Goal: Task Accomplishment & Management: Manage account settings

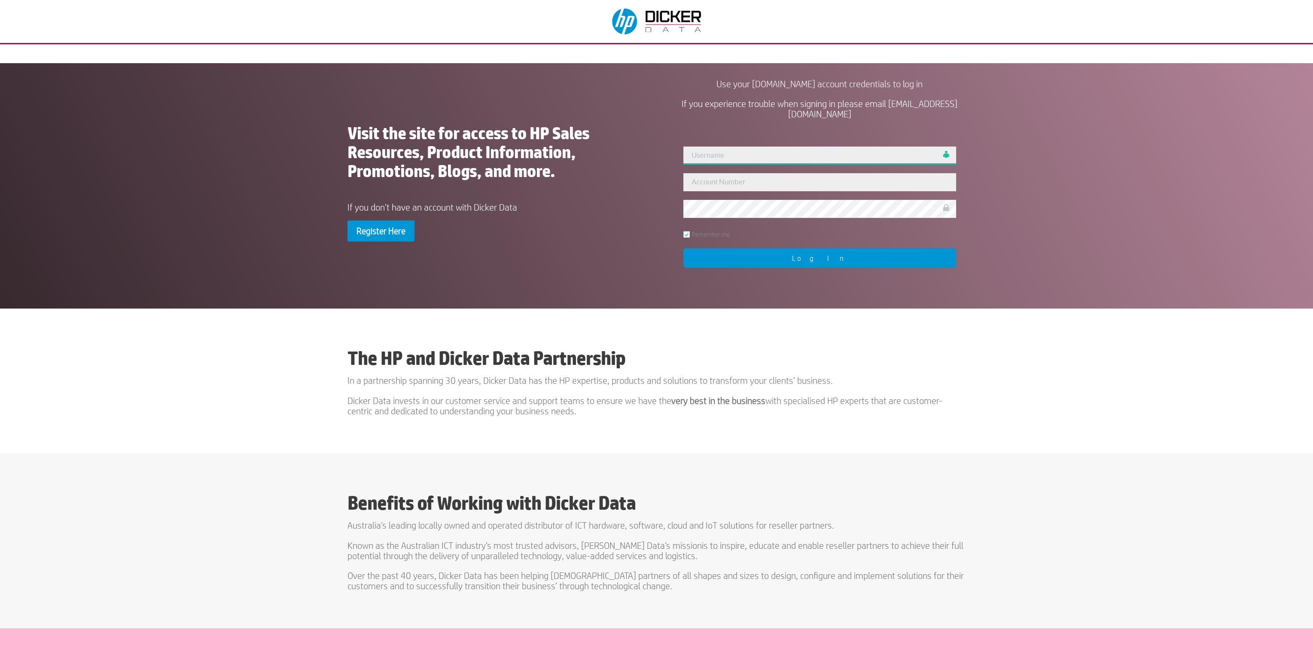
type input "sales"
click at [723, 179] on input "text" at bounding box center [819, 182] width 272 height 18
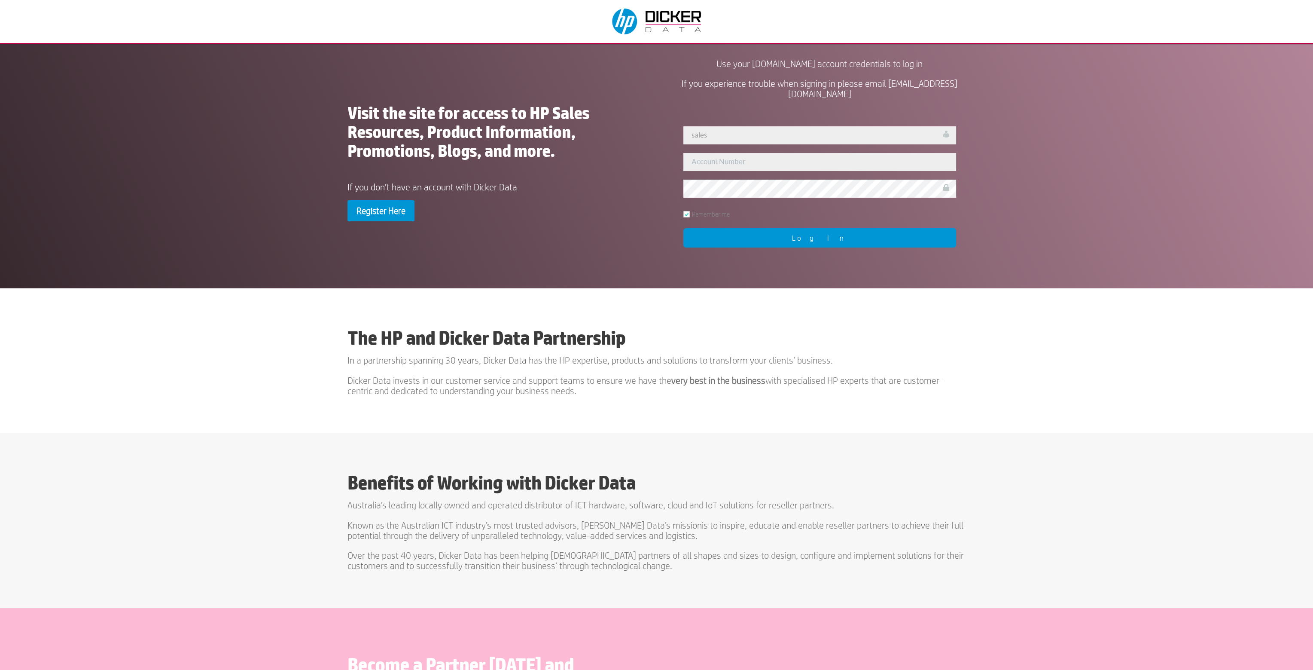
click at [739, 203] on div "User Not Found!! sales Remember me Log In" at bounding box center [820, 186] width 292 height 140
click at [734, 152] on div "User Not Found!! sales Remember me Log In" at bounding box center [820, 186] width 292 height 140
drag, startPoint x: 738, startPoint y: 161, endPoint x: 741, endPoint y: 165, distance: 5.4
click at [738, 161] on input "text" at bounding box center [819, 162] width 272 height 18
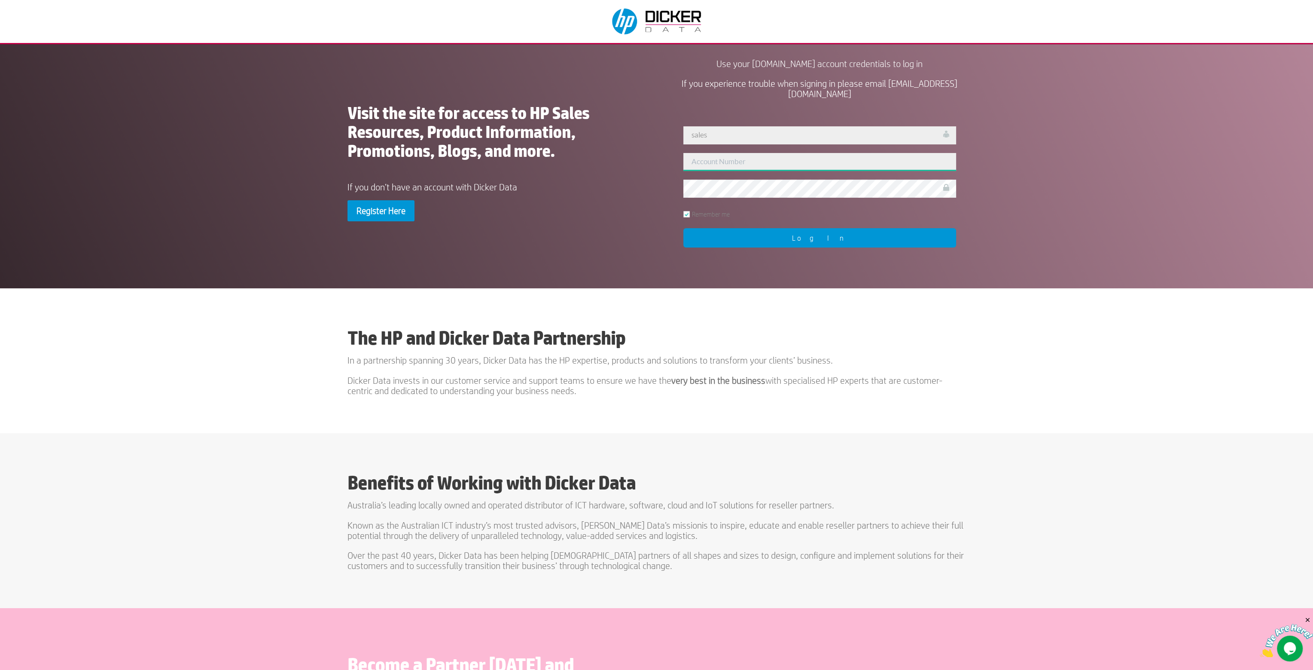
type input "278531"
click at [748, 242] on input "Log In" at bounding box center [819, 237] width 272 height 19
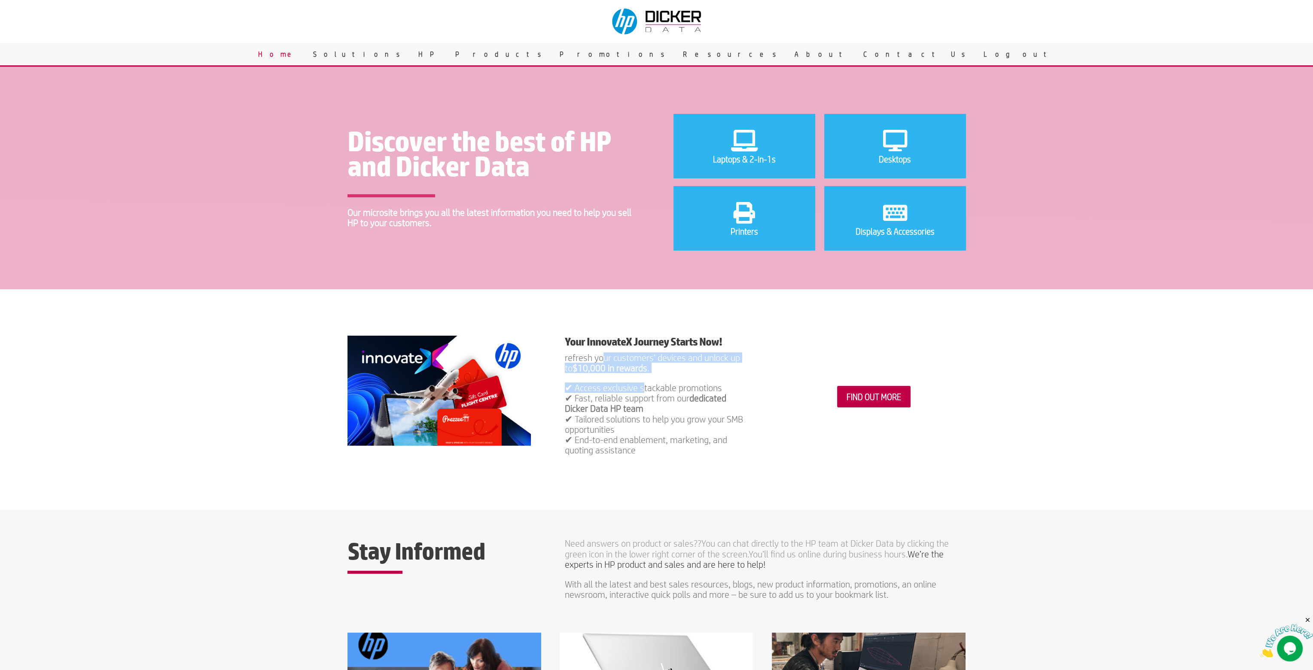
drag, startPoint x: 604, startPoint y: 361, endPoint x: 643, endPoint y: 391, distance: 50.0
click at [643, 391] on div "Your InnovateX Journey Starts Now! refresh your customers’ devices and unlock u…" at bounding box center [656, 394] width 183 height 119
click at [643, 390] on p "✔ Access exclusive stackable promotions ✔ Fast, reliable support from our dedic…" at bounding box center [656, 418] width 183 height 73
drag, startPoint x: 607, startPoint y: 377, endPoint x: 593, endPoint y: 363, distance: 19.7
click at [594, 364] on div "Your InnovateX Journey Starts Now! refresh your customers’ devices and unlock u…" at bounding box center [656, 394] width 183 height 119
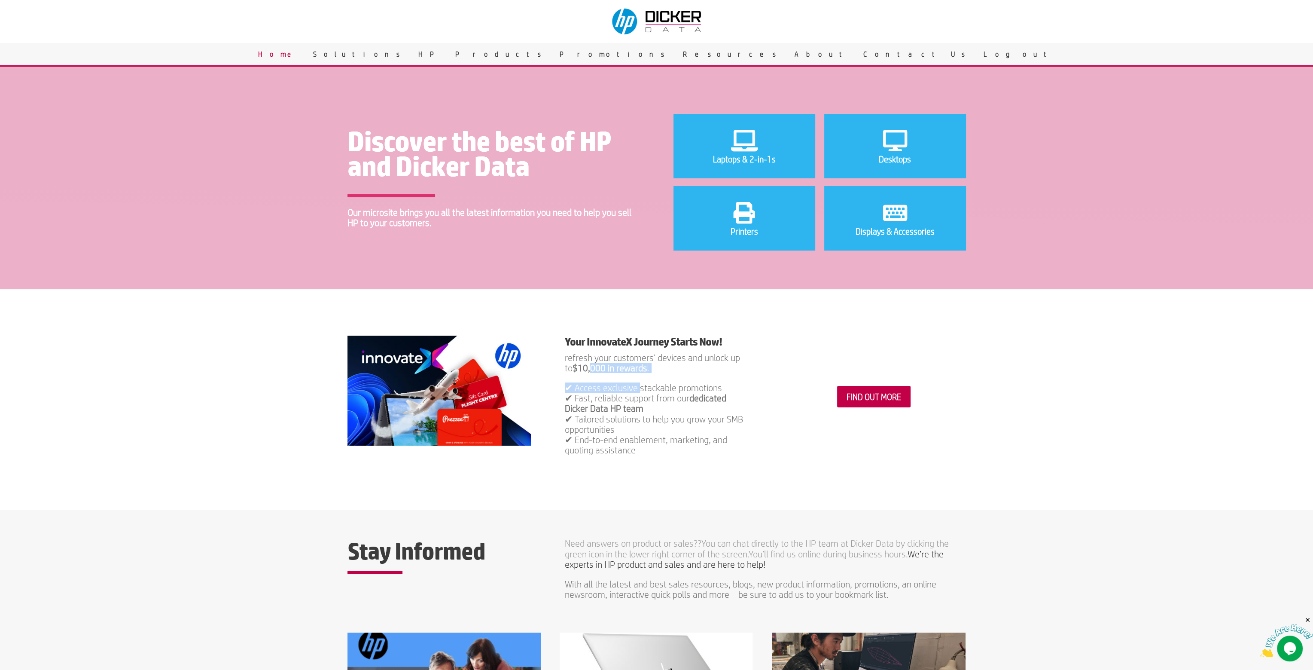
click at [593, 363] on strong "$10,000 in rewards" at bounding box center [610, 368] width 75 height 10
drag, startPoint x: 593, startPoint y: 363, endPoint x: 656, endPoint y: 404, distance: 75.8
click at [655, 405] on div "Your InnovateX Journey Starts Now! refresh your customers’ devices and unlock u…" at bounding box center [656, 394] width 183 height 119
click at [657, 404] on p "✔ Access exclusive stackable promotions ✔ Fast, reliable support from our dedic…" at bounding box center [656, 418] width 183 height 73
drag, startPoint x: 657, startPoint y: 404, endPoint x: 608, endPoint y: 358, distance: 66.8
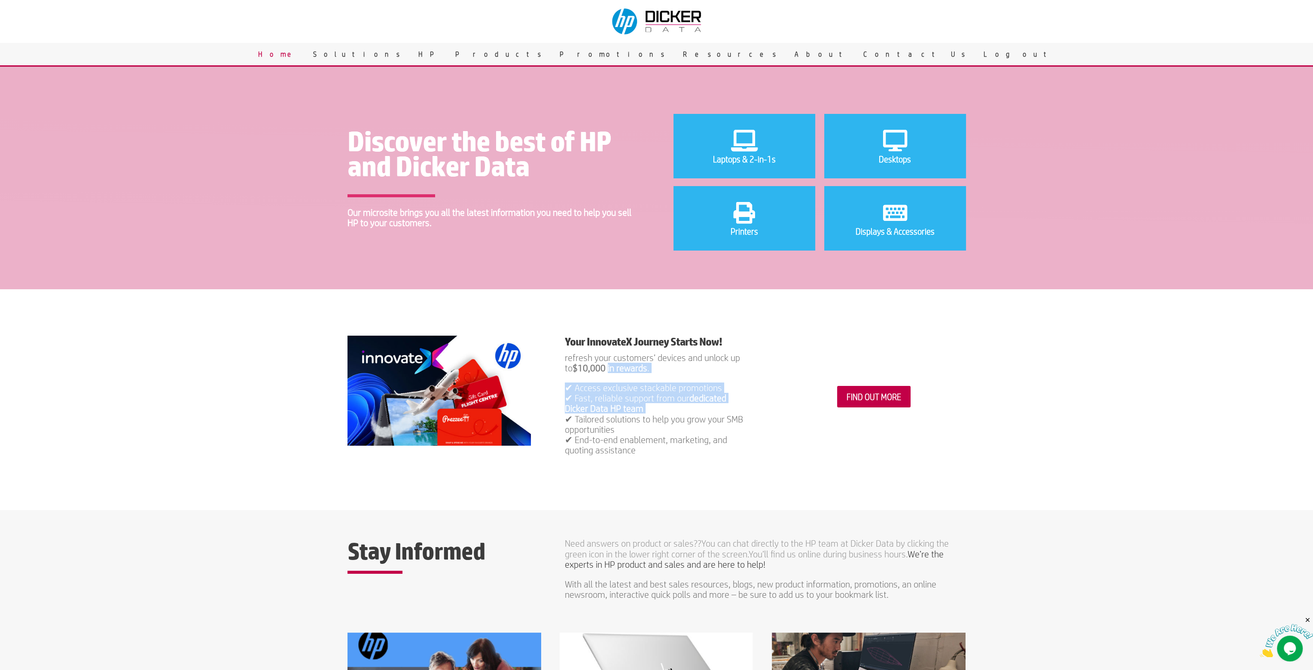
click at [609, 362] on div "Your InnovateX Journey Starts Now! refresh your customers’ devices and unlock u…" at bounding box center [656, 394] width 183 height 119
click at [608, 357] on p "refresh your customers’ devices and unlock up to $10,000 in rewards ." at bounding box center [656, 367] width 183 height 30
click at [870, 398] on link "FIND OUT MORE" at bounding box center [873, 395] width 73 height 21
